Goal: Task Accomplishment & Management: Use online tool/utility

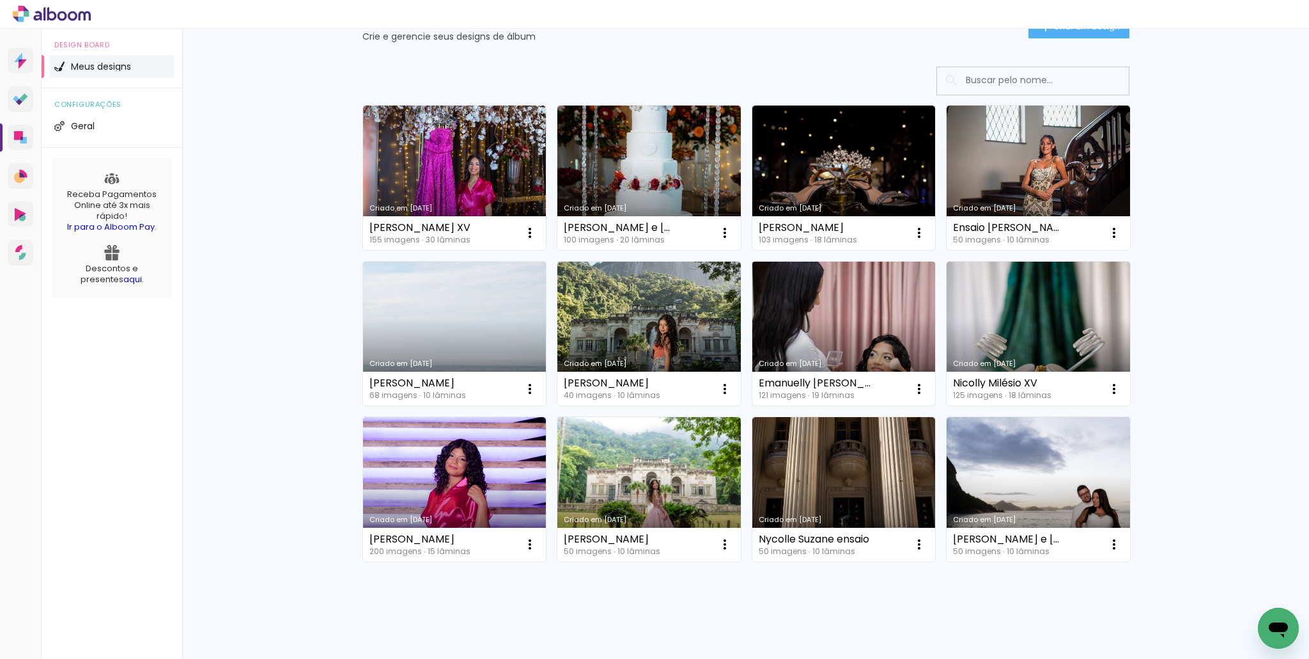
scroll to position [59, 0]
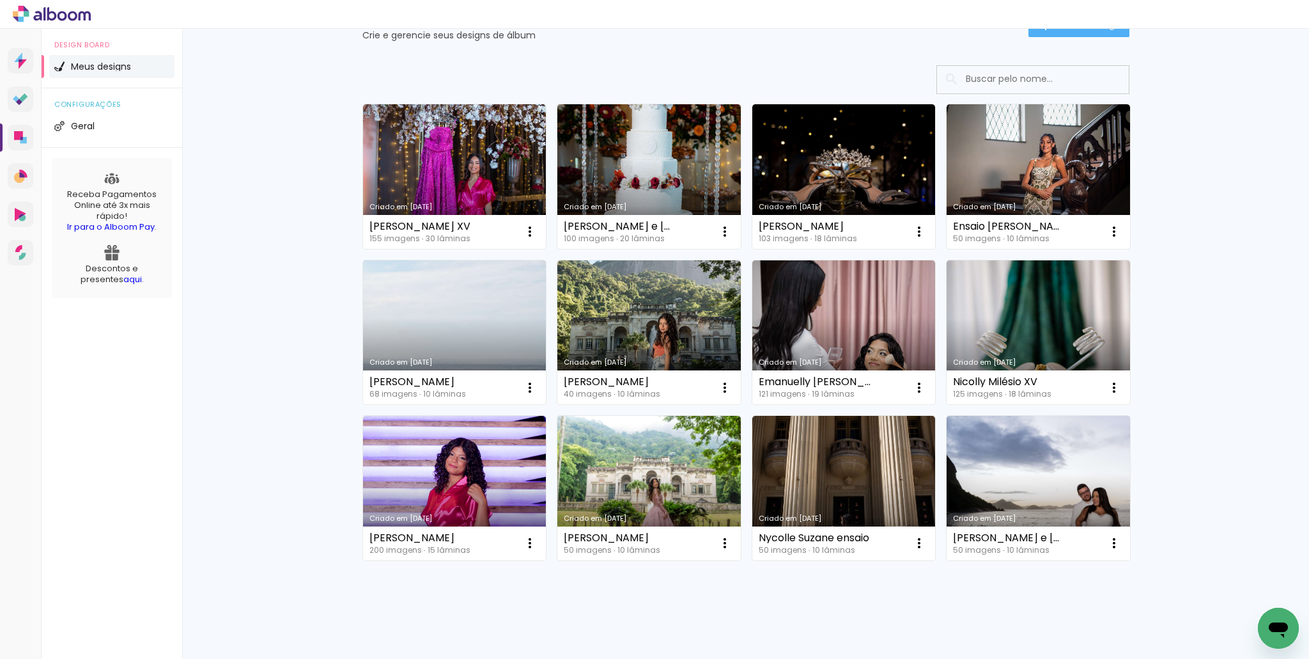
click at [415, 318] on link "Criado em [DATE]" at bounding box center [455, 332] width 184 height 144
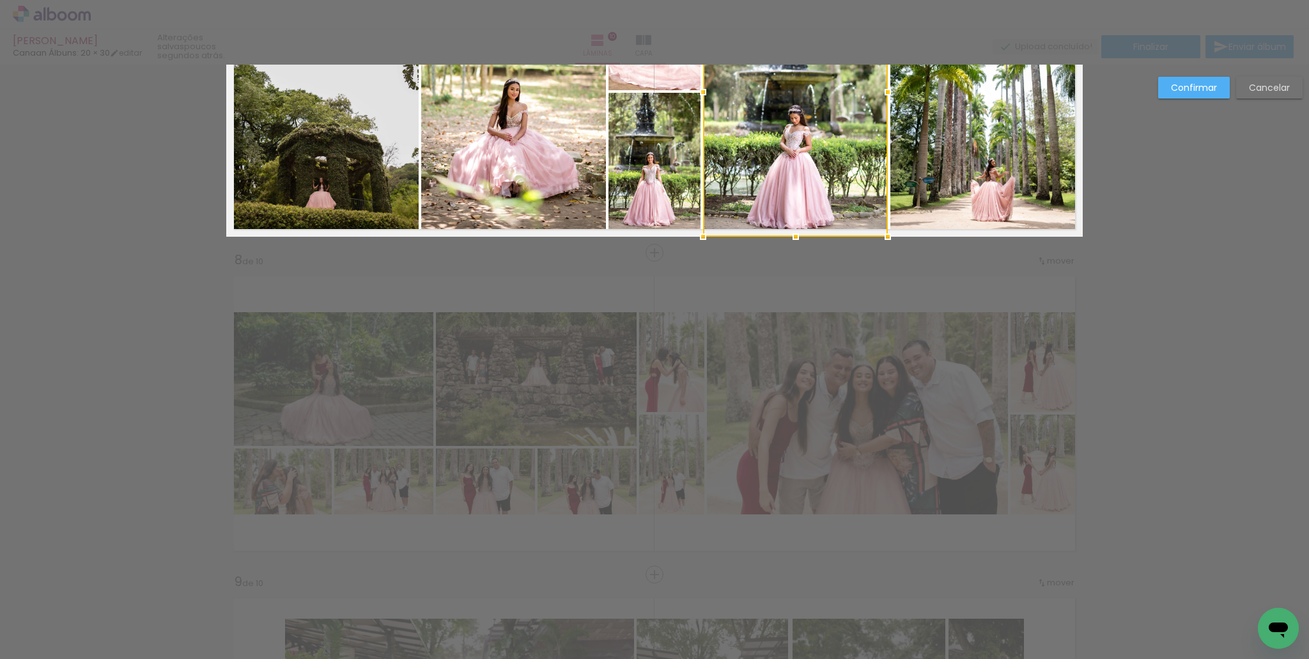
scroll to position [2105, 0]
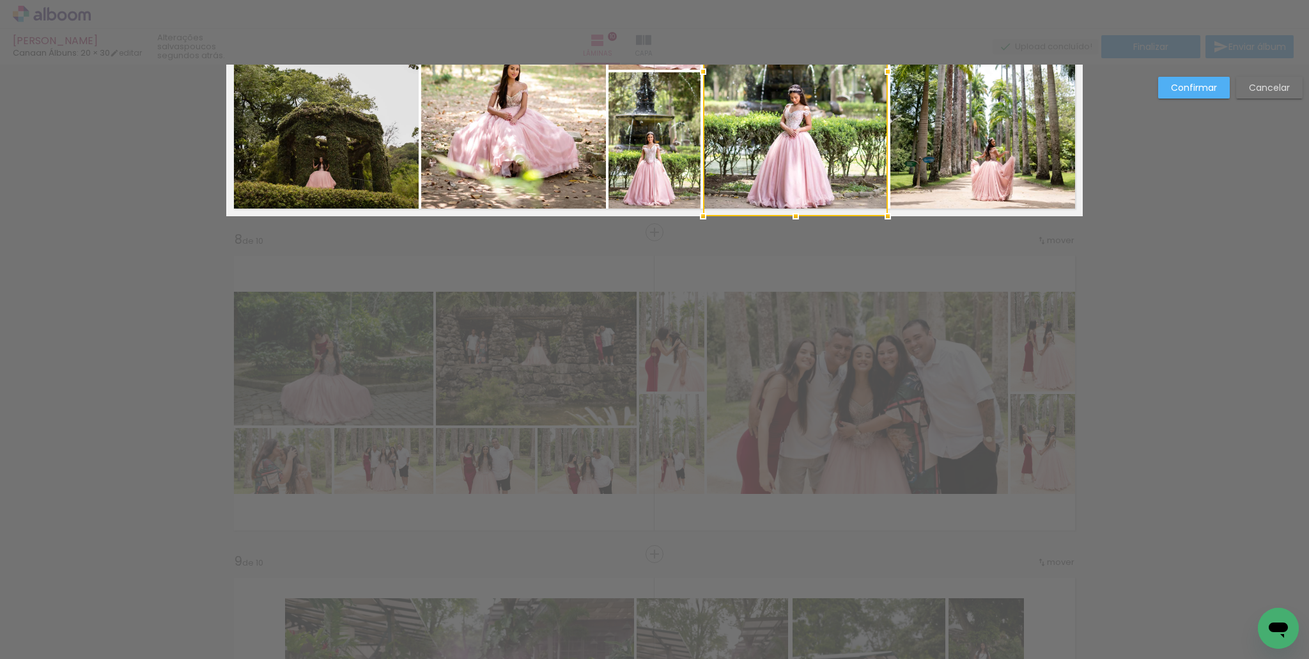
click at [0, 0] on slot "Confirmar" at bounding box center [0, 0] width 0 height 0
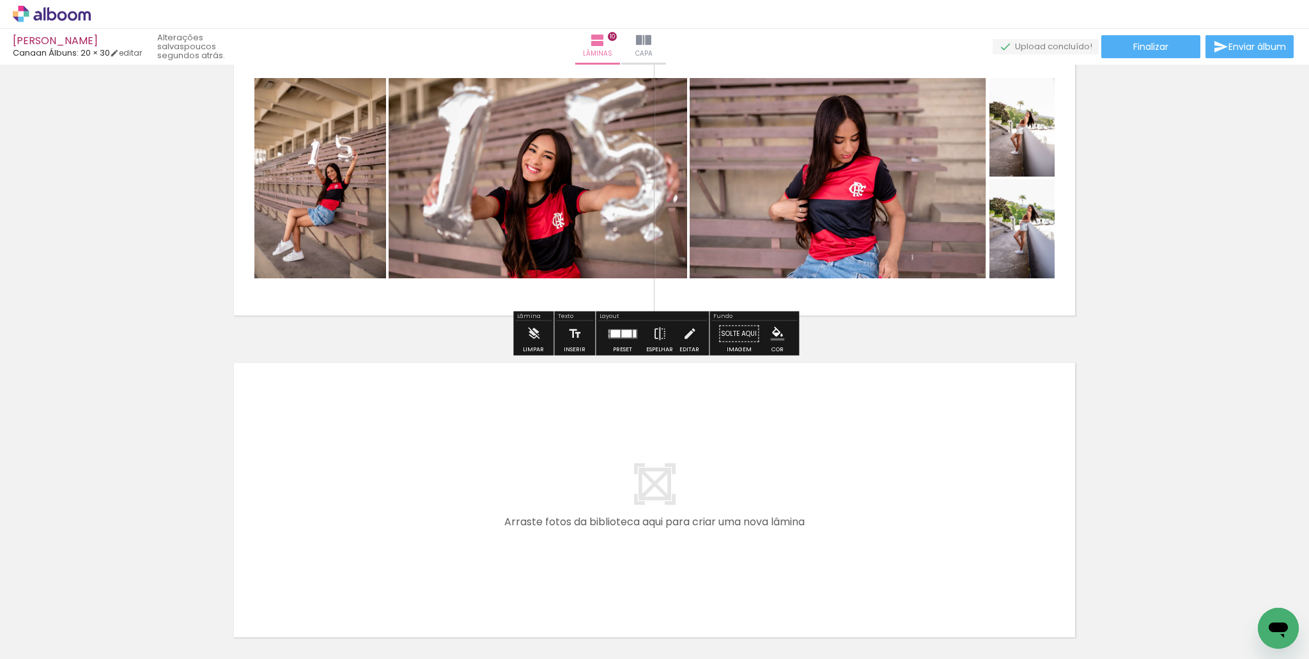
scroll to position [2972, 0]
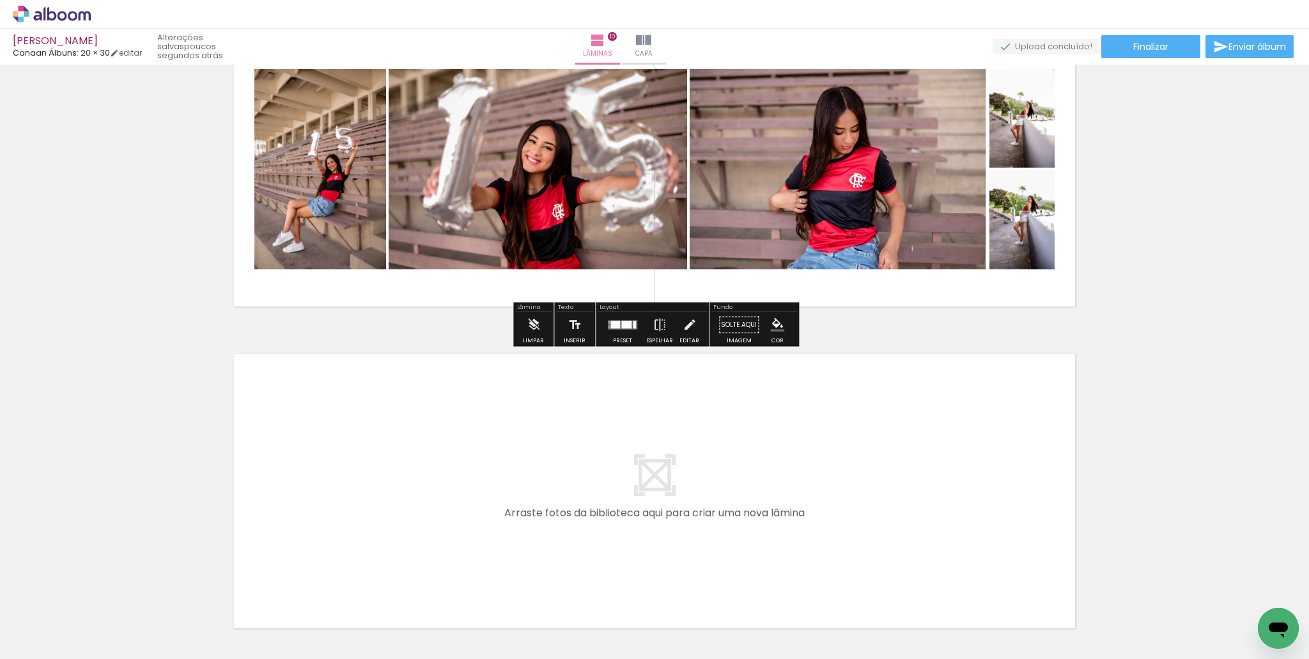
drag, startPoint x: 1178, startPoint y: 354, endPoint x: 1134, endPoint y: 375, distance: 48.3
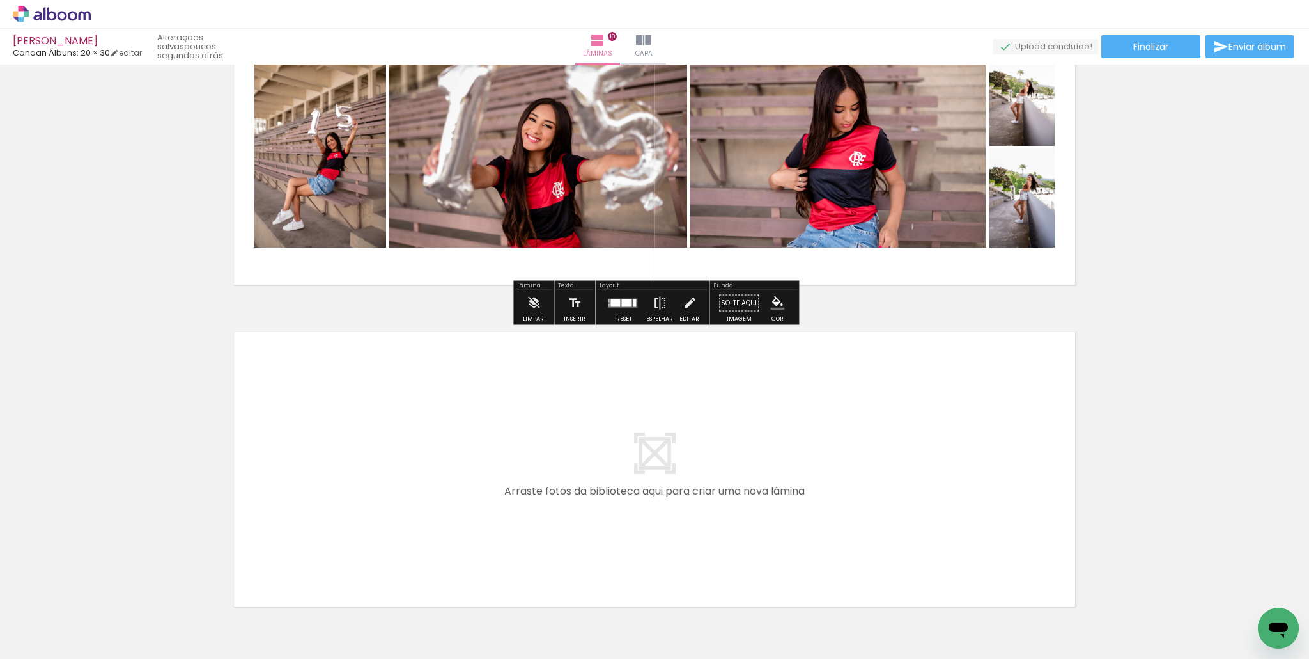
scroll to position [2999, 0]
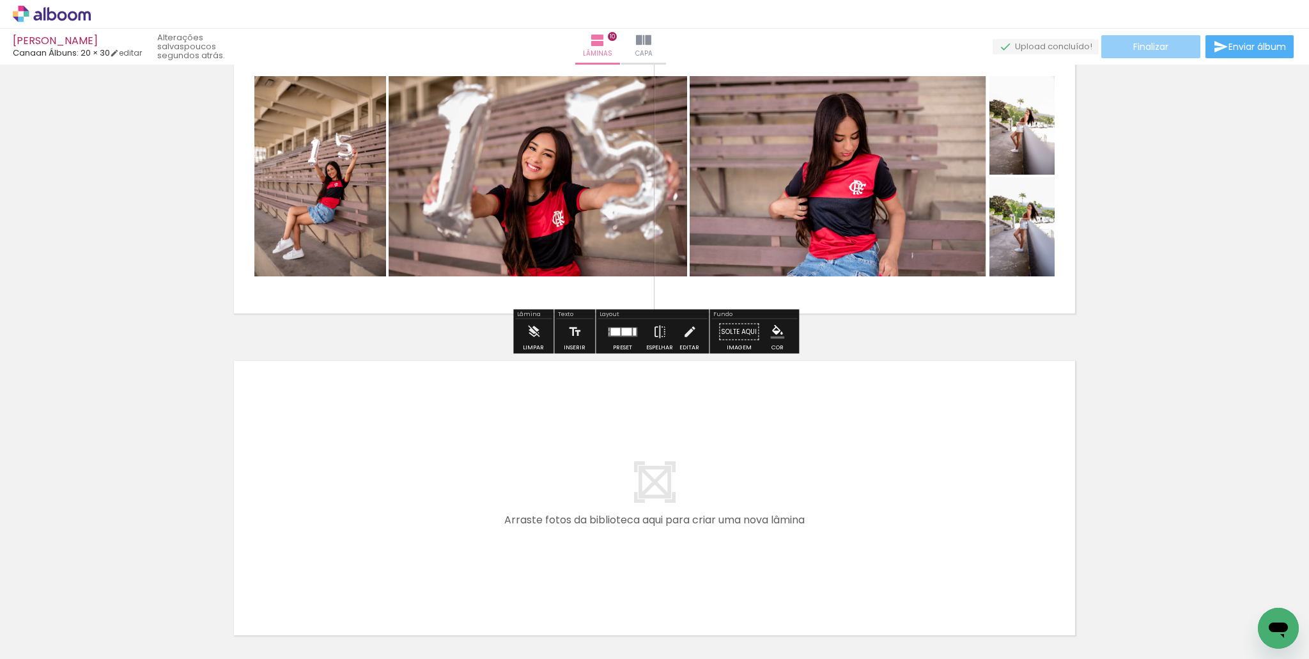
scroll to position [2962, 0]
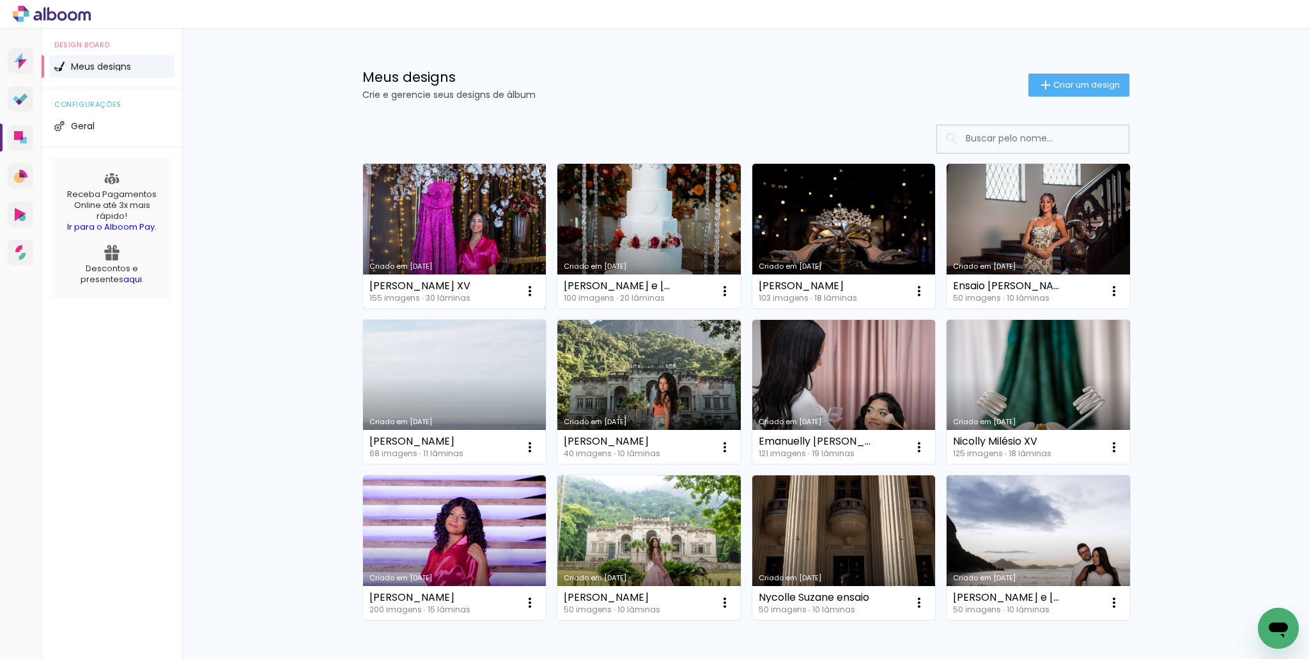
click at [419, 289] on div "[PERSON_NAME] XV" at bounding box center [420, 286] width 101 height 10
click at [429, 240] on link "Criado em [DATE]" at bounding box center [455, 236] width 184 height 144
